Goal: Use online tool/utility: Use online tool/utility

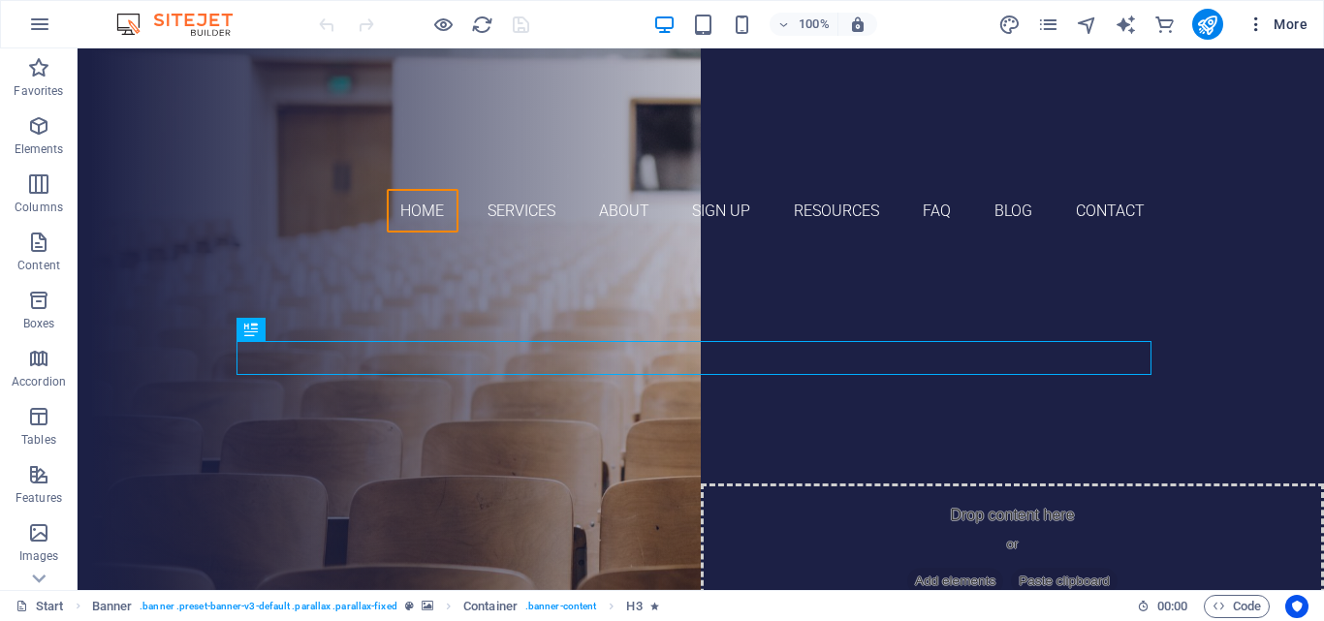
click at [1256, 16] on icon "button" at bounding box center [1255, 24] width 19 height 19
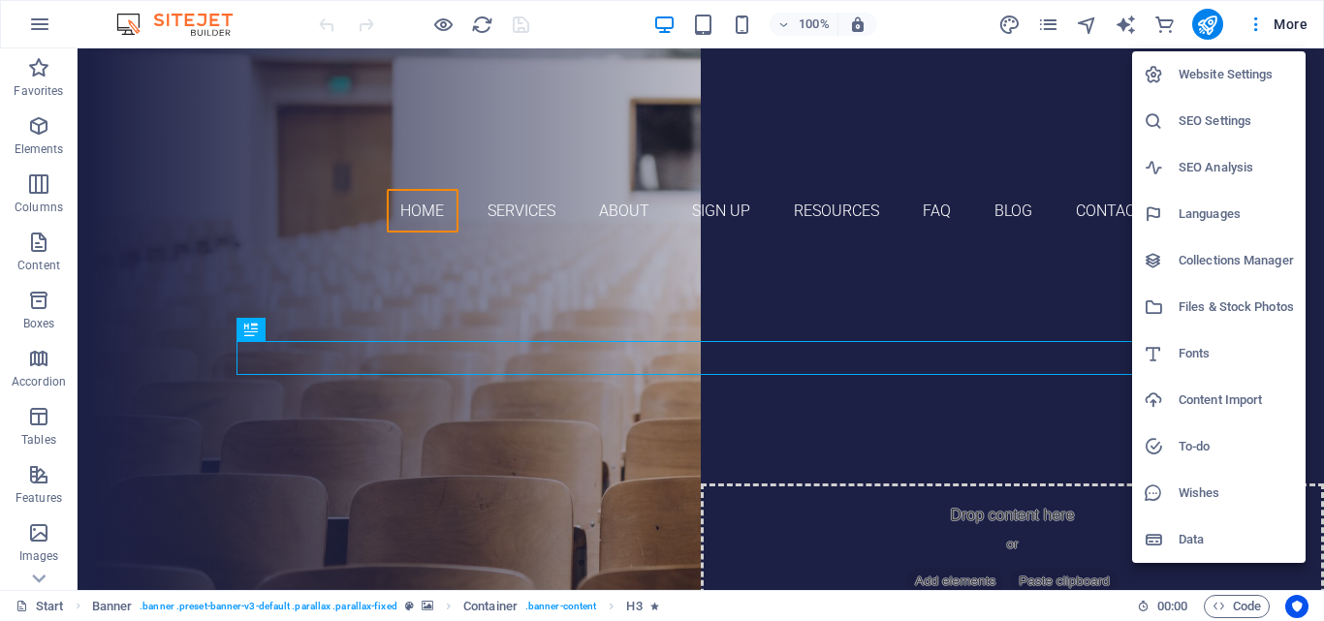
click at [1199, 171] on h6 "SEO Analysis" at bounding box center [1235, 167] width 115 height 23
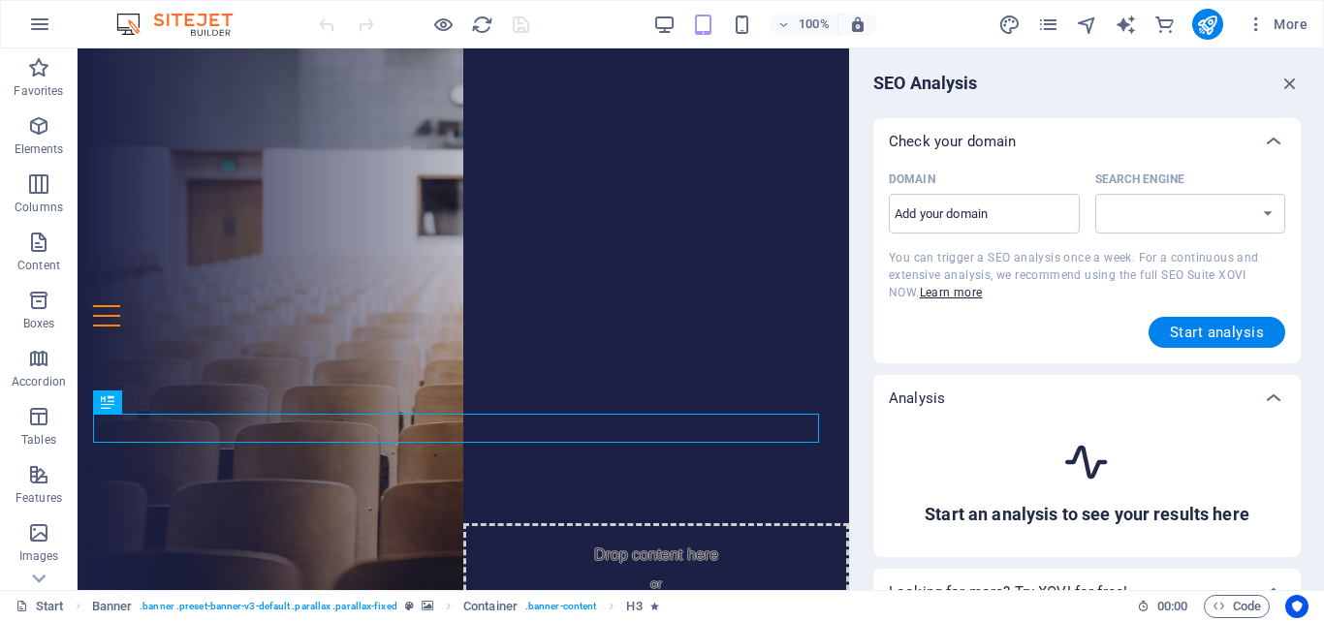
select select "[DOMAIN_NAME]"
click at [964, 207] on input "Domain ​" at bounding box center [984, 214] width 191 height 31
type input "talentorbix.xom"
click at [1202, 335] on span "Start analysis" at bounding box center [1217, 333] width 94 height 16
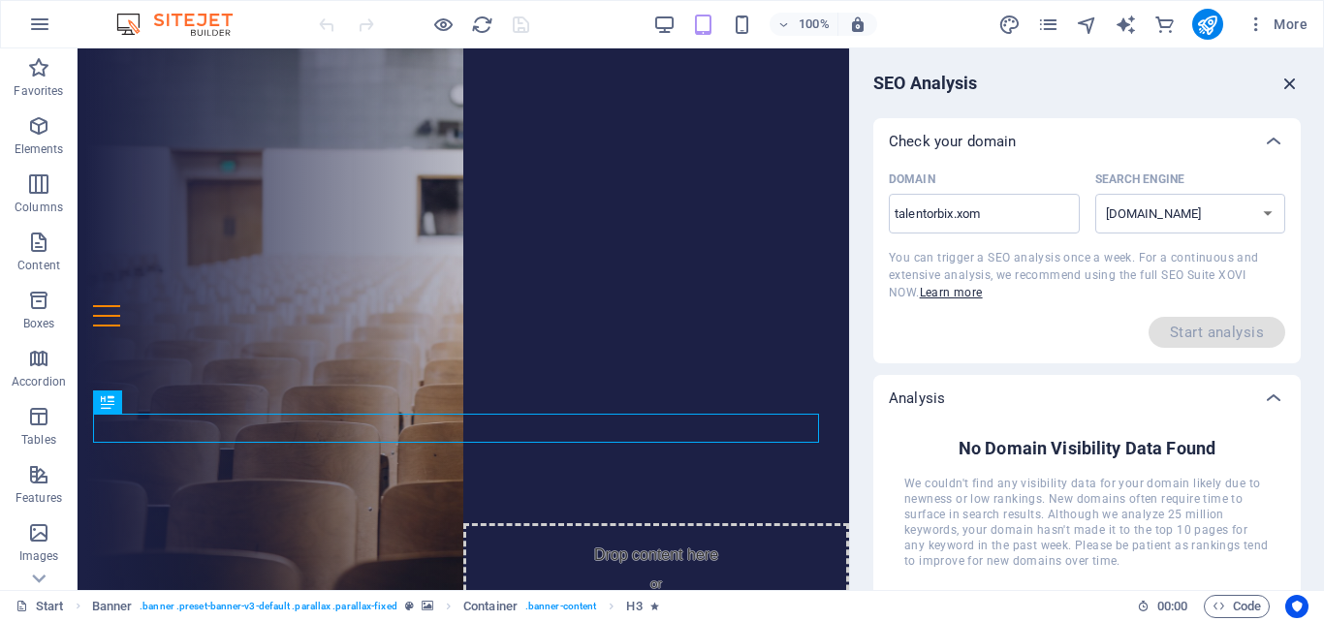
click at [1283, 74] on icon "button" at bounding box center [1289, 83] width 21 height 21
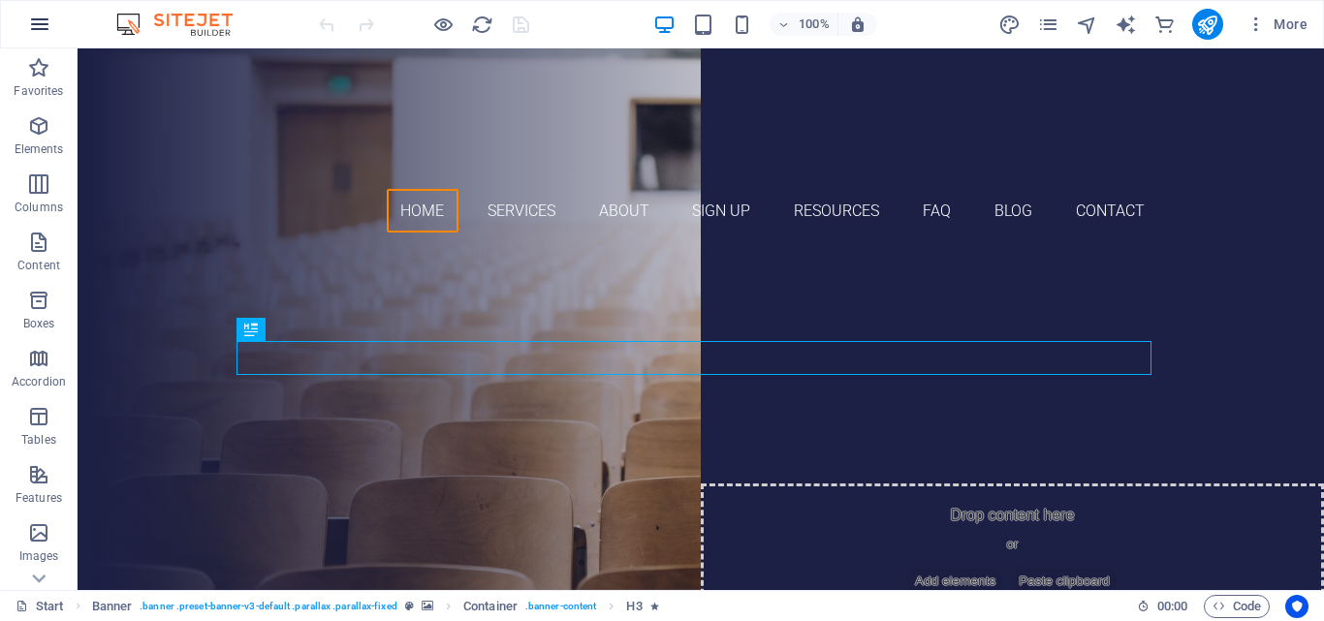
click at [42, 23] on icon "button" at bounding box center [39, 24] width 23 height 23
